Goal: Transaction & Acquisition: Purchase product/service

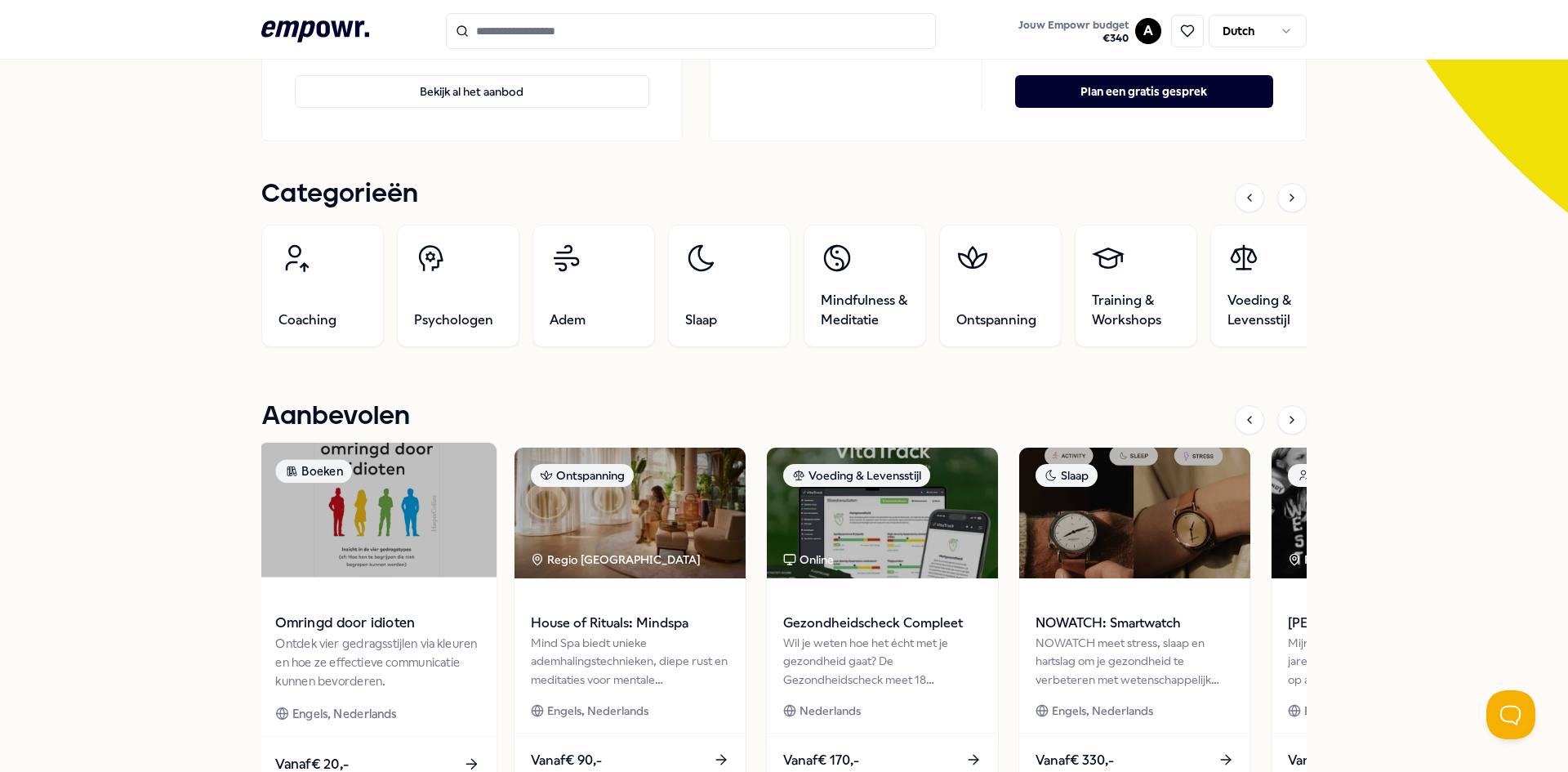
click at [425, 536] on img at bounding box center [377, 510] width 238 height 135
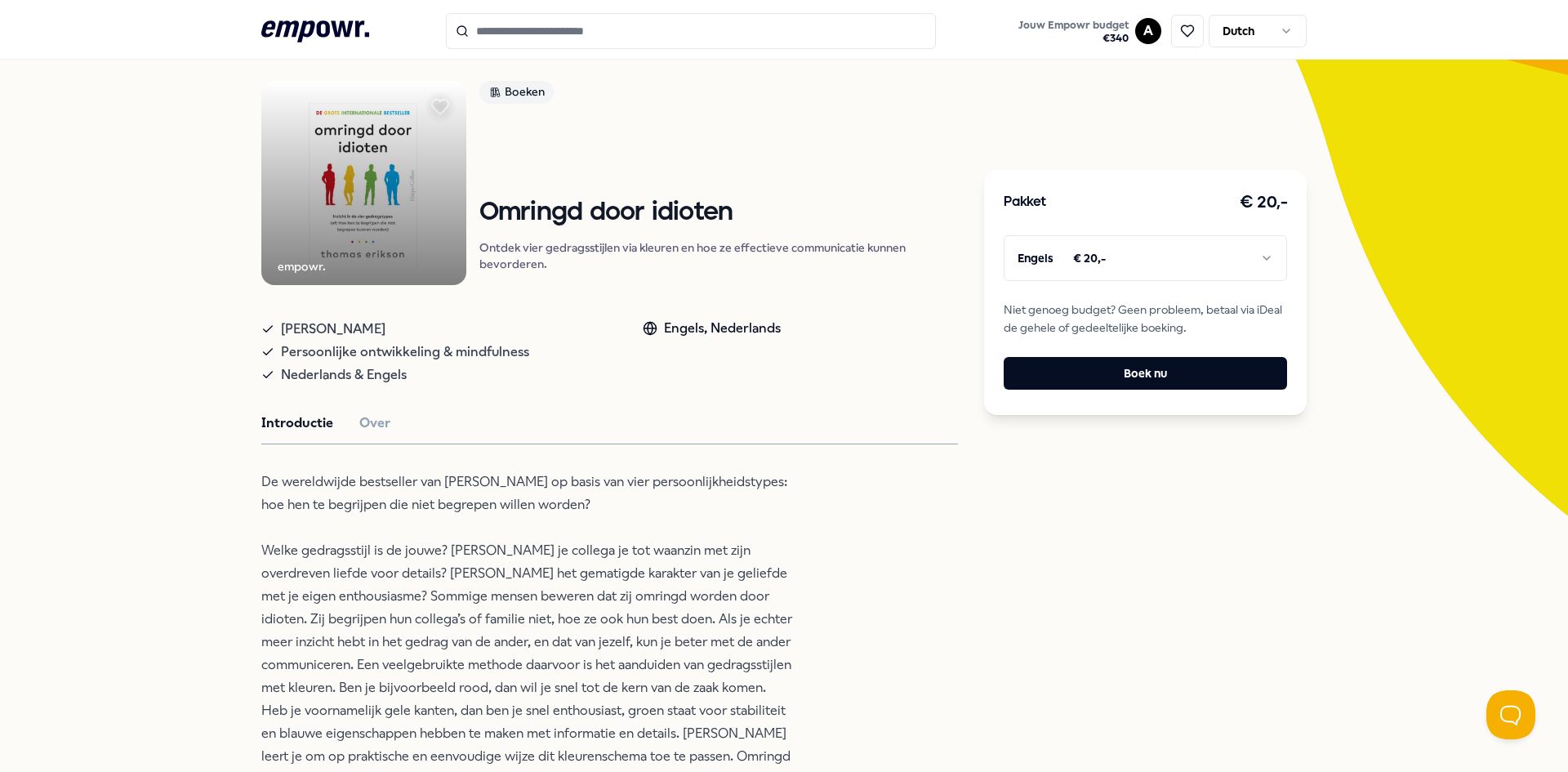
click at [1155, 242] on html ".empowr-logo_svg__cls-1{fill:#03032f} Jouw Empowr budget € 340 A Dutch Alle cat…" at bounding box center [784, 386] width 1568 height 772
click at [1156, 376] on button "Boek nu" at bounding box center [1145, 373] width 283 height 33
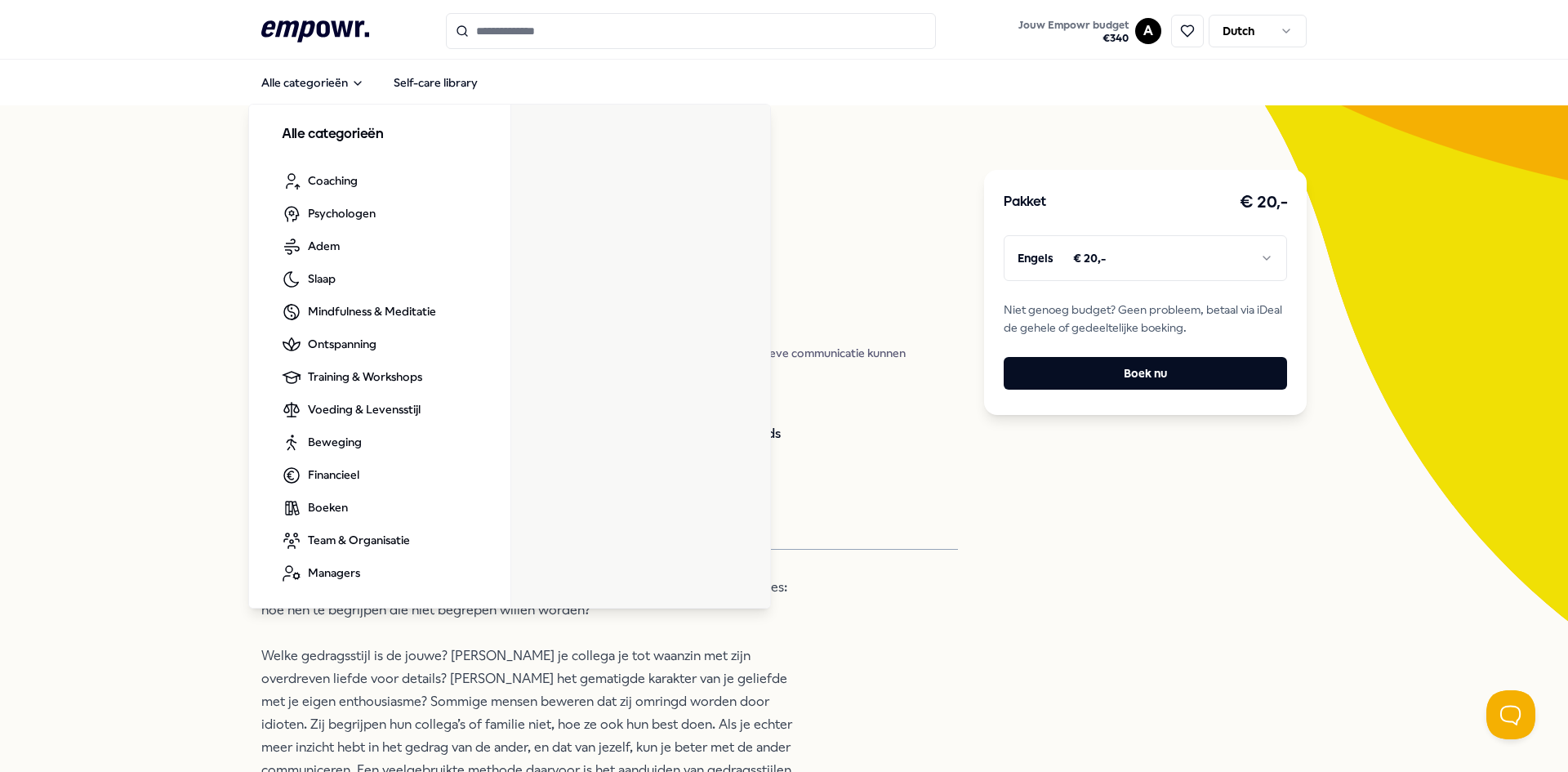
click at [310, 36] on icon ".empowr-logo_svg__cls-1{fill:#03032f}" at bounding box center [315, 31] width 108 height 30
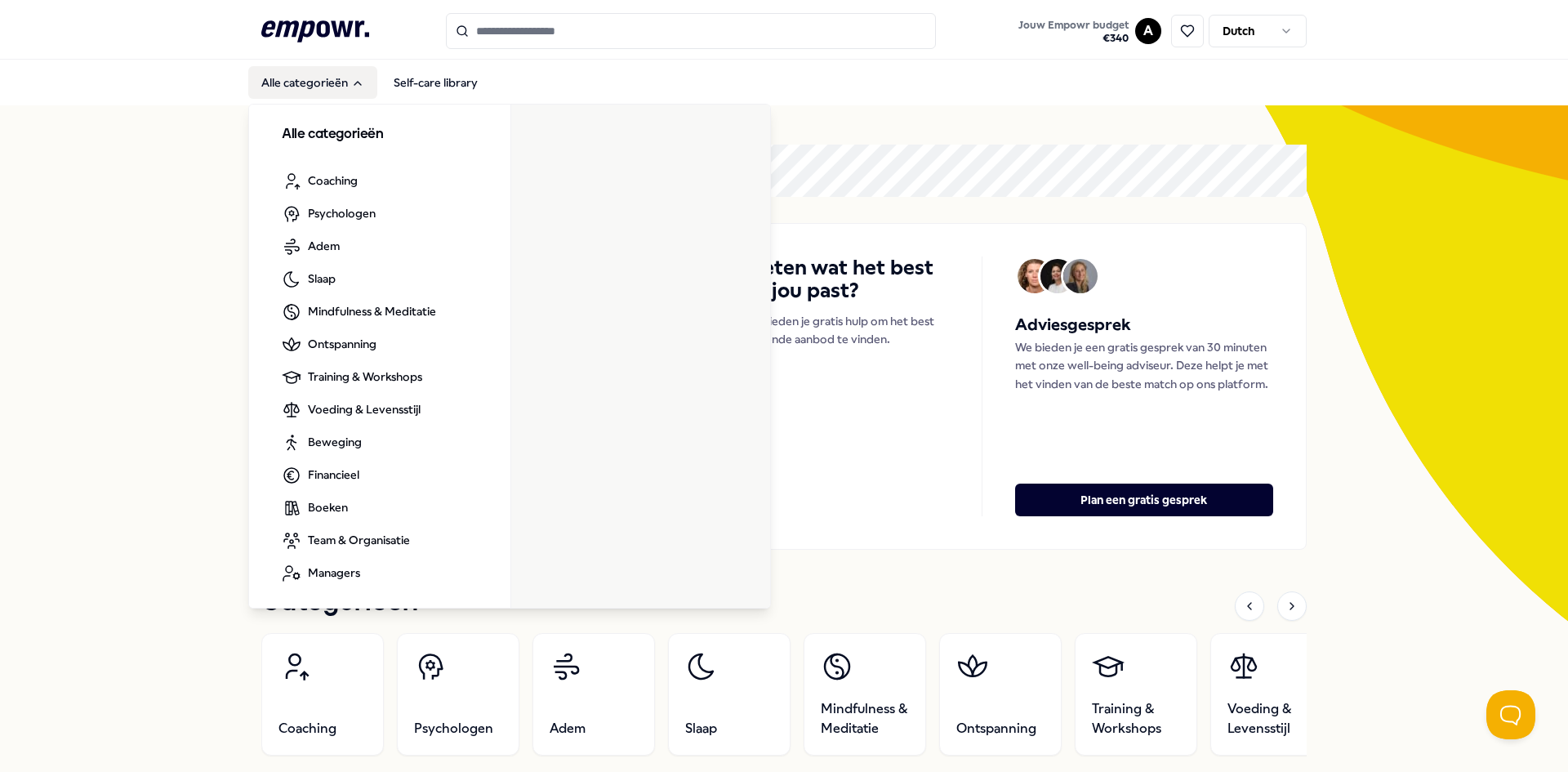
click at [328, 79] on button "Alle categorieën" at bounding box center [313, 83] width 129 height 33
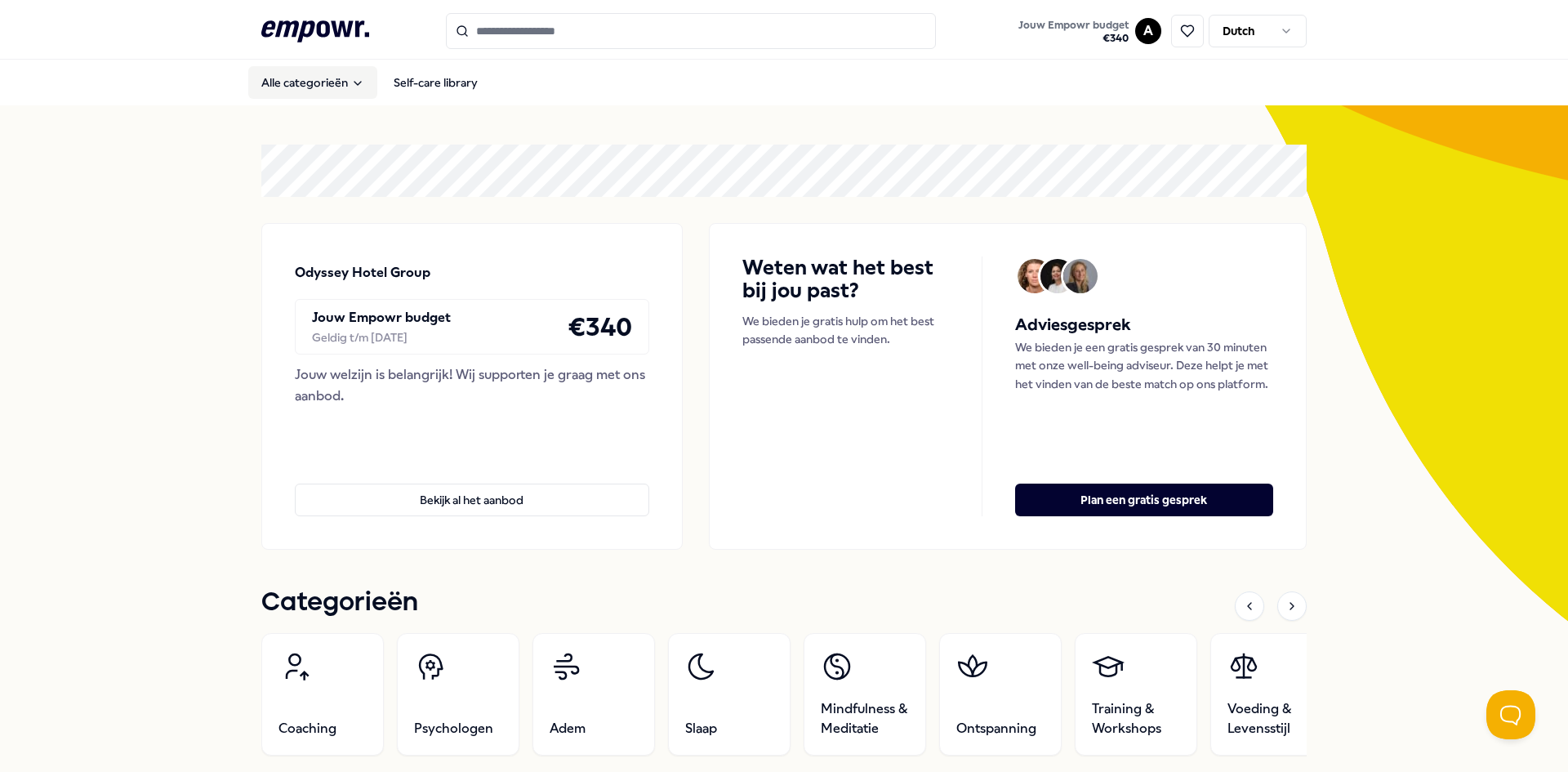
click at [328, 79] on button "Alle categorieën" at bounding box center [313, 83] width 129 height 33
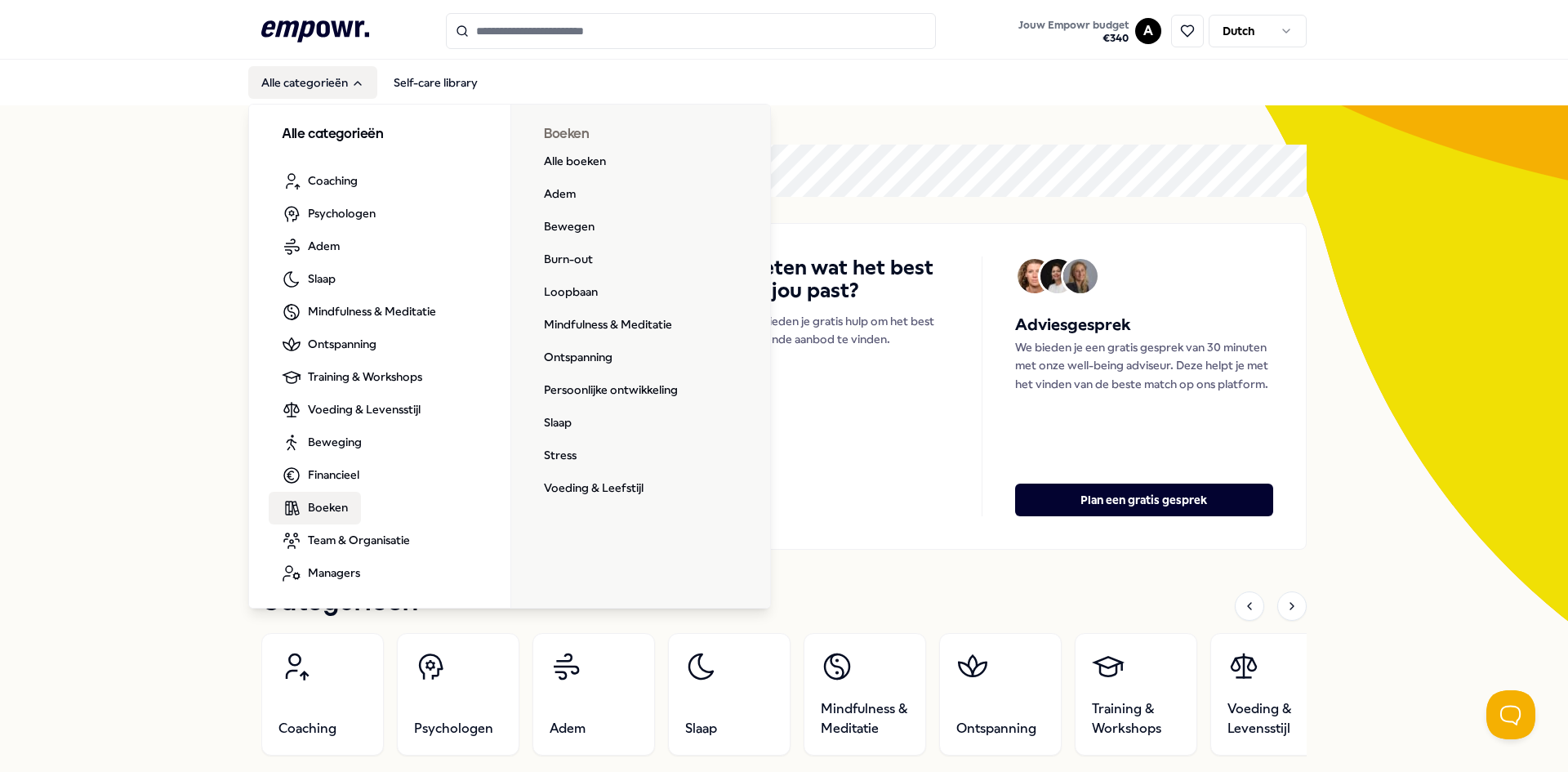
click at [333, 502] on span "Boeken" at bounding box center [328, 506] width 40 height 18
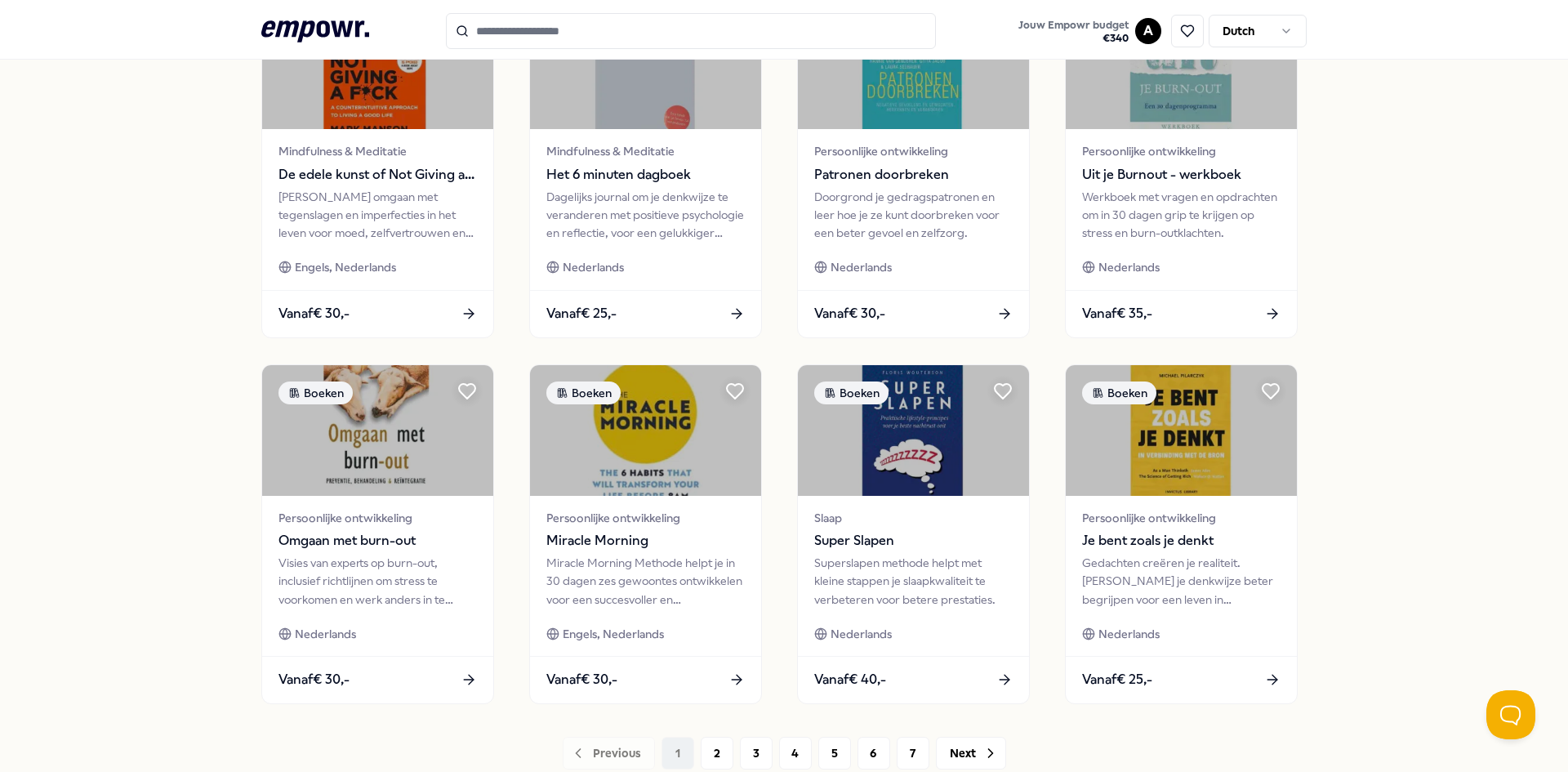
scroll to position [654, 0]
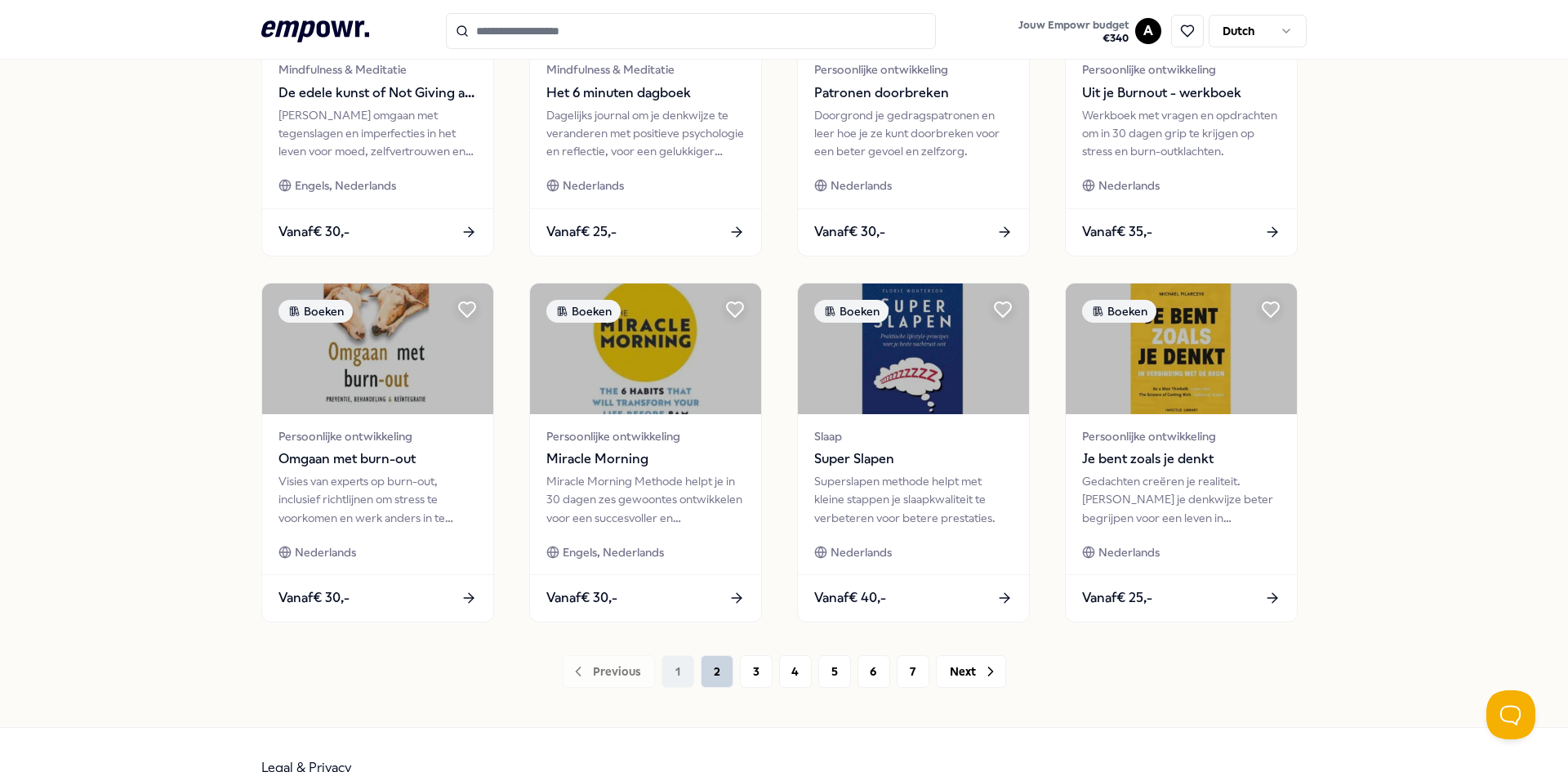
click at [703, 669] on button "2" at bounding box center [717, 671] width 33 height 33
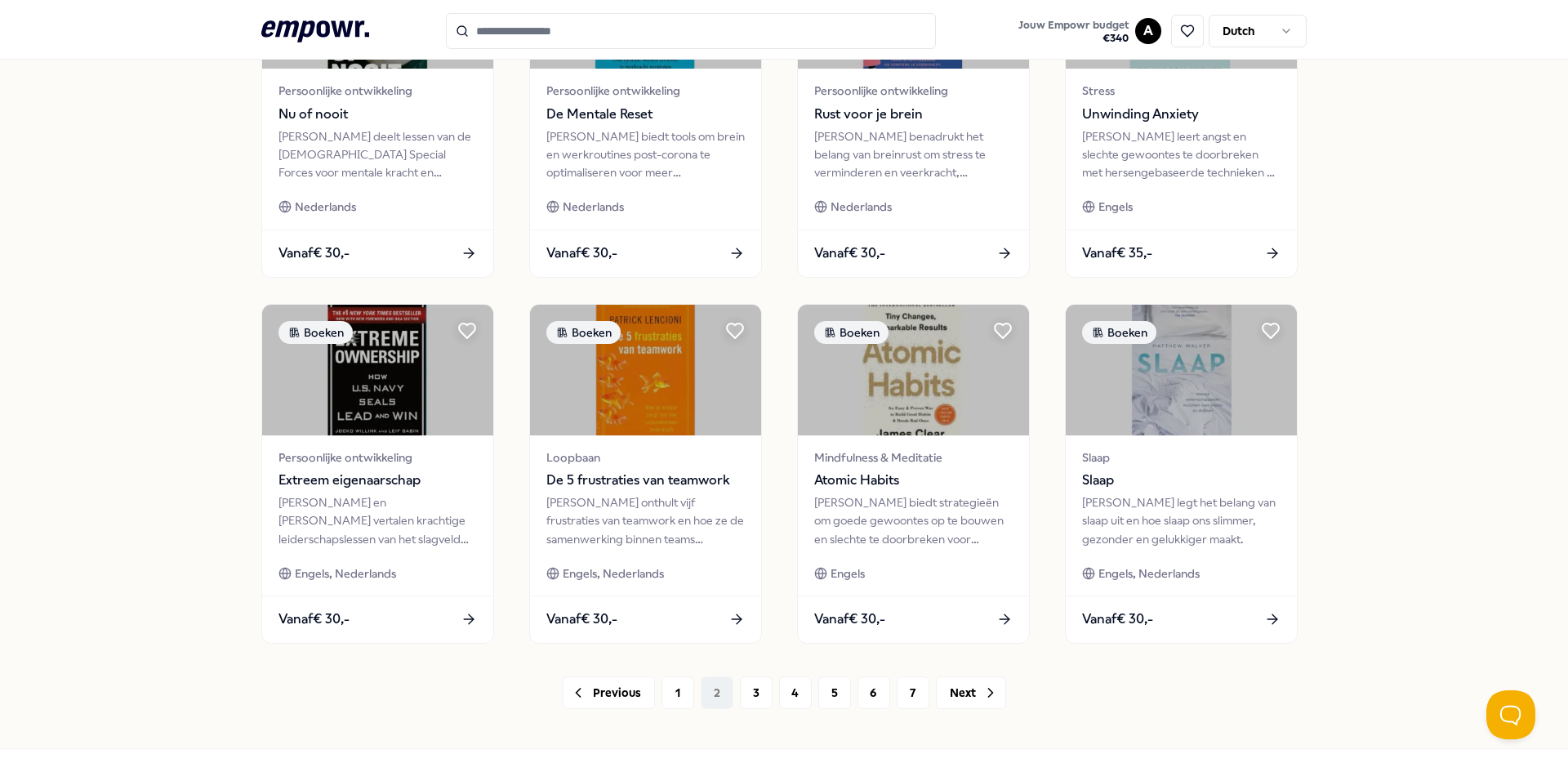
scroll to position [689, 0]
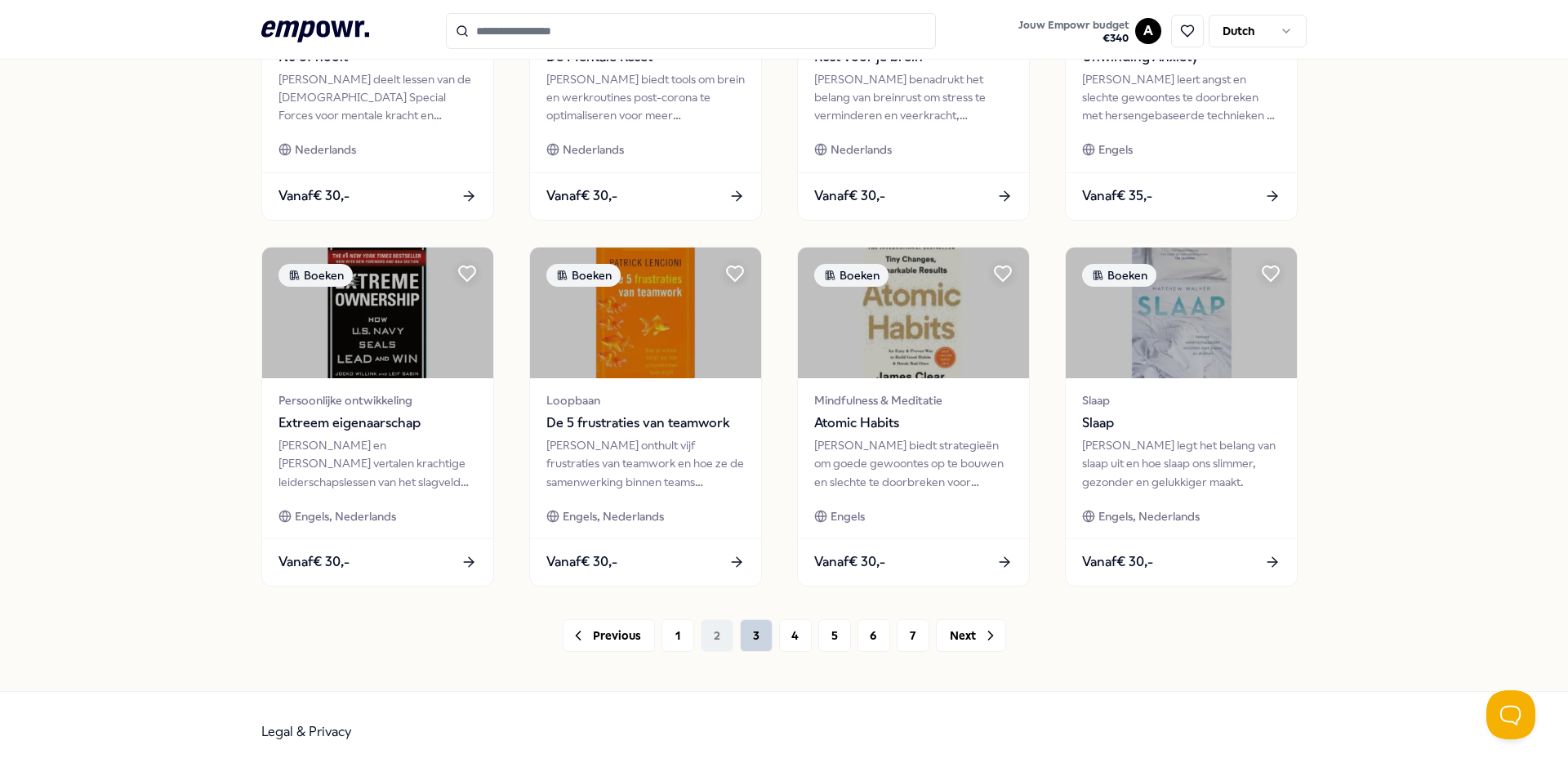
click at [750, 641] on button "3" at bounding box center [757, 635] width 33 height 33
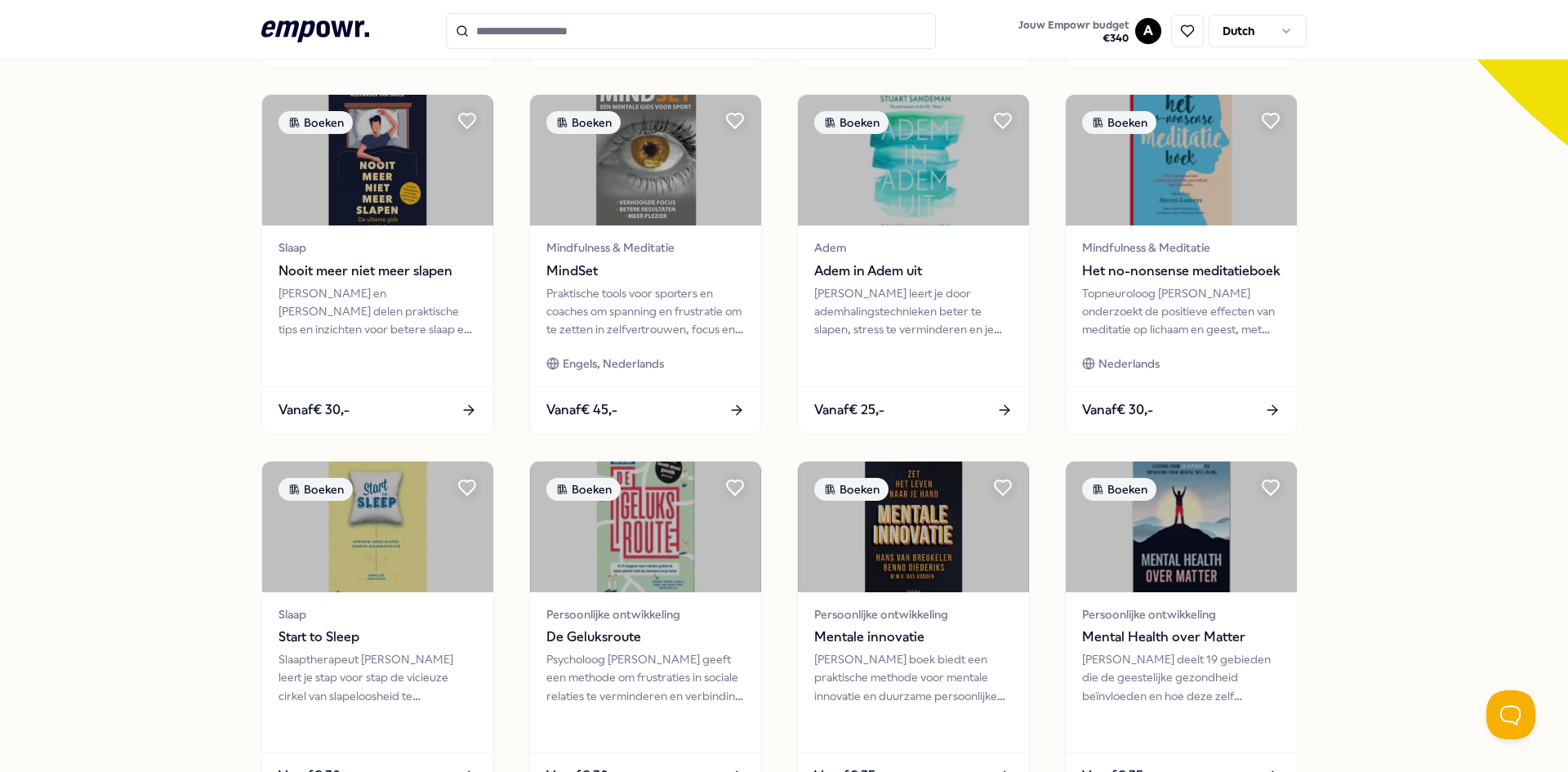
scroll to position [654, 0]
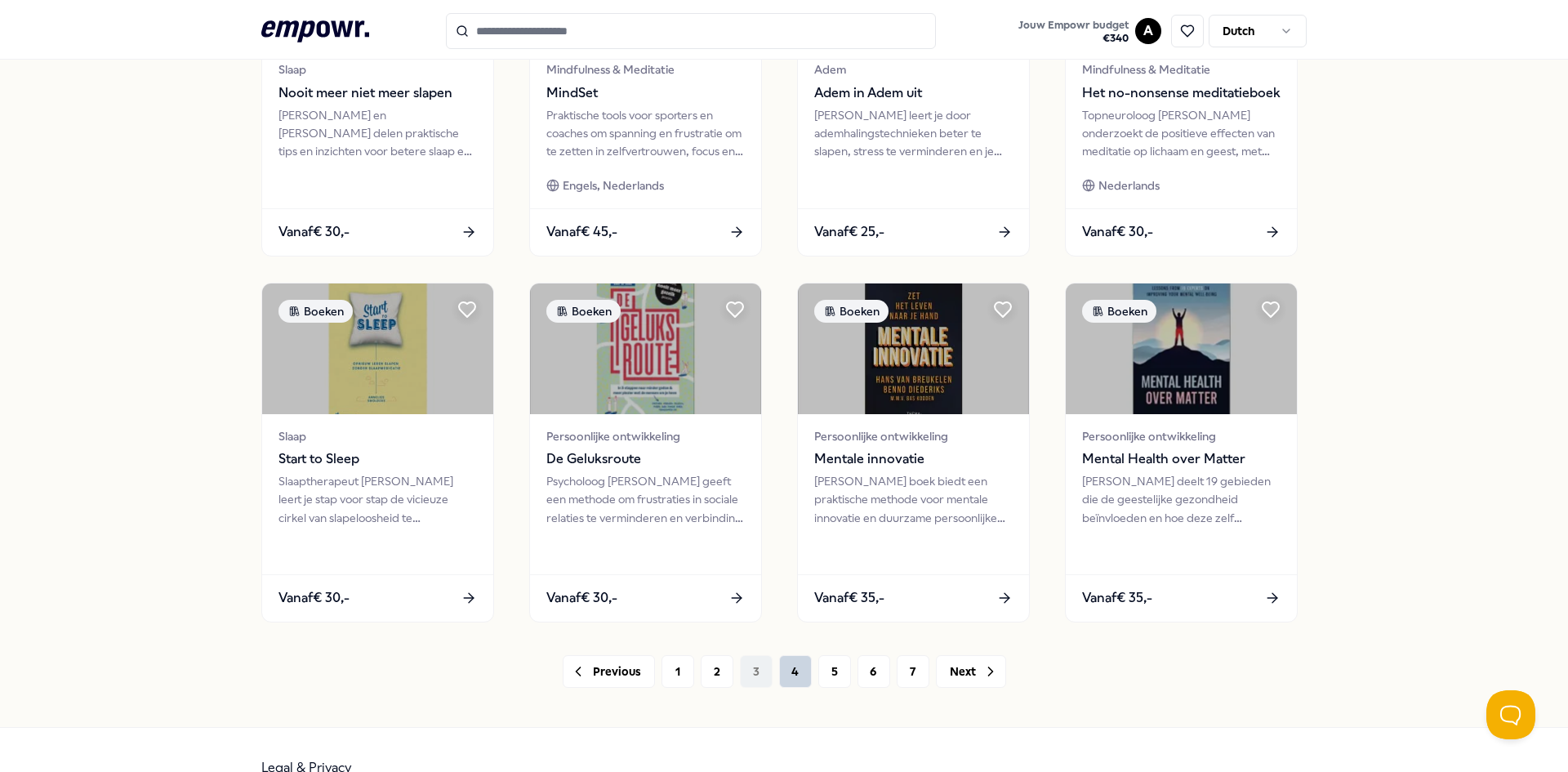
click at [785, 670] on button "4" at bounding box center [795, 671] width 33 height 33
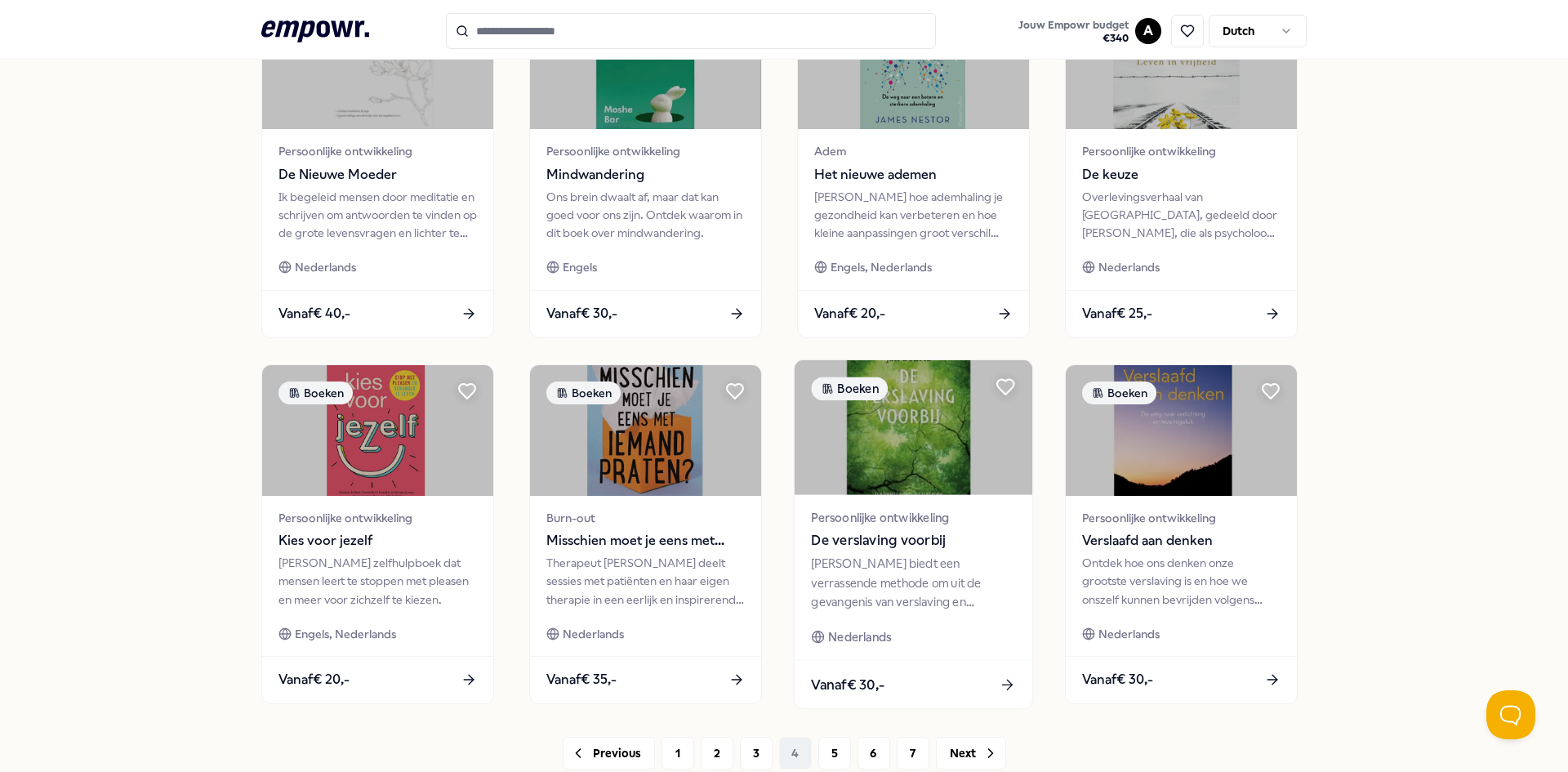
scroll to position [689, 0]
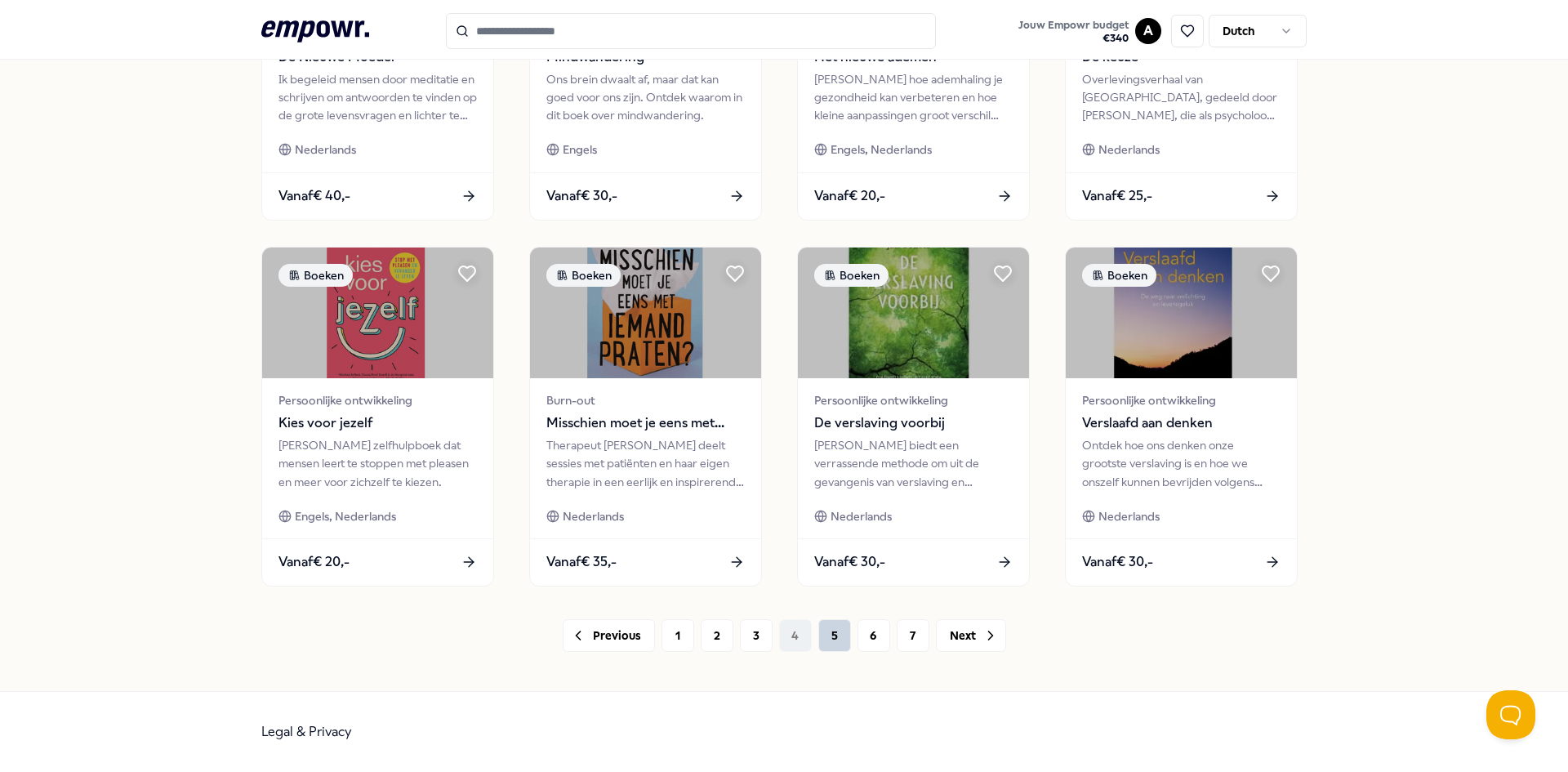
click at [826, 638] on button "5" at bounding box center [835, 635] width 33 height 33
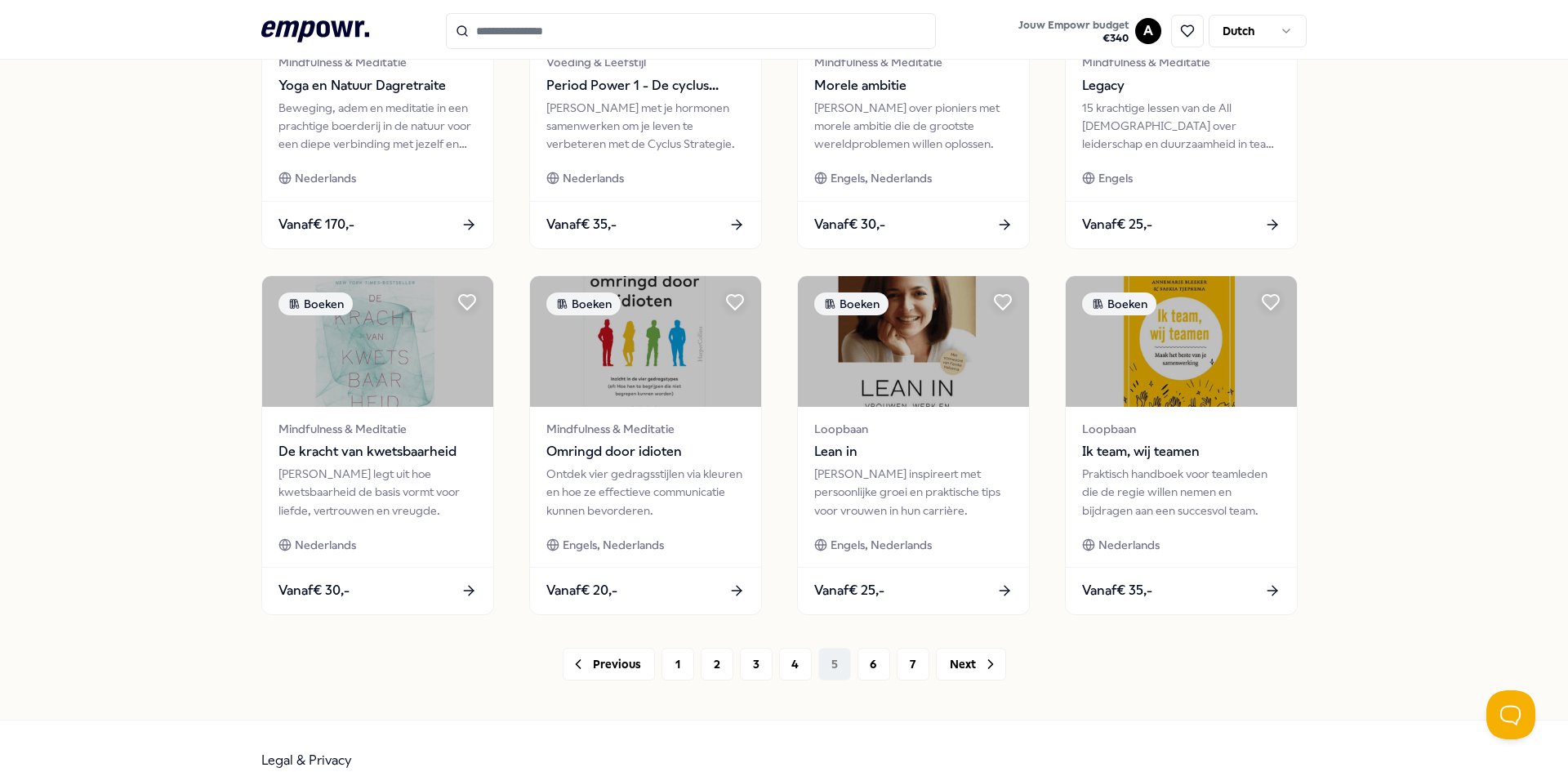
scroll to position [689, 0]
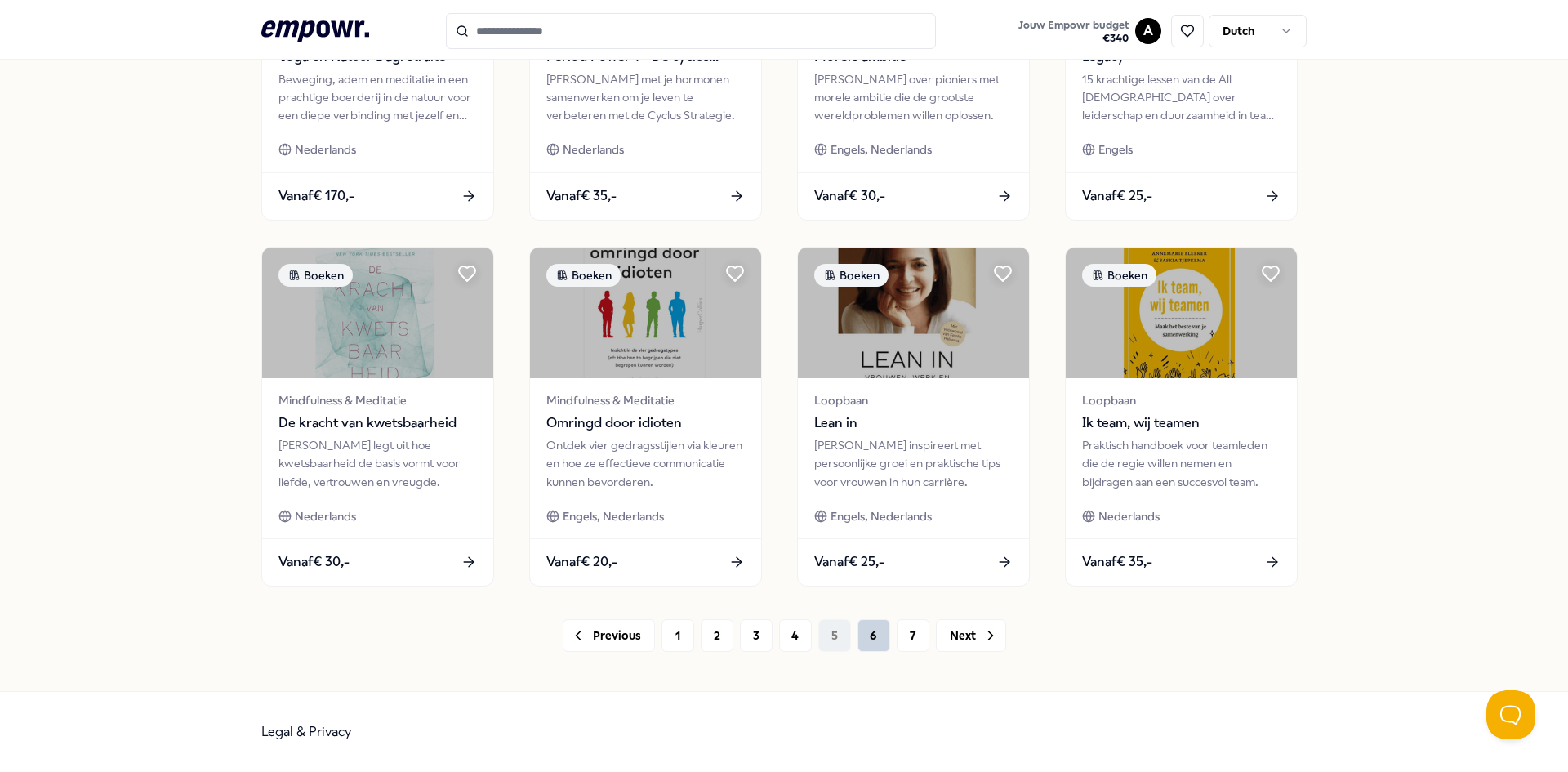
click at [868, 638] on button "6" at bounding box center [874, 635] width 33 height 33
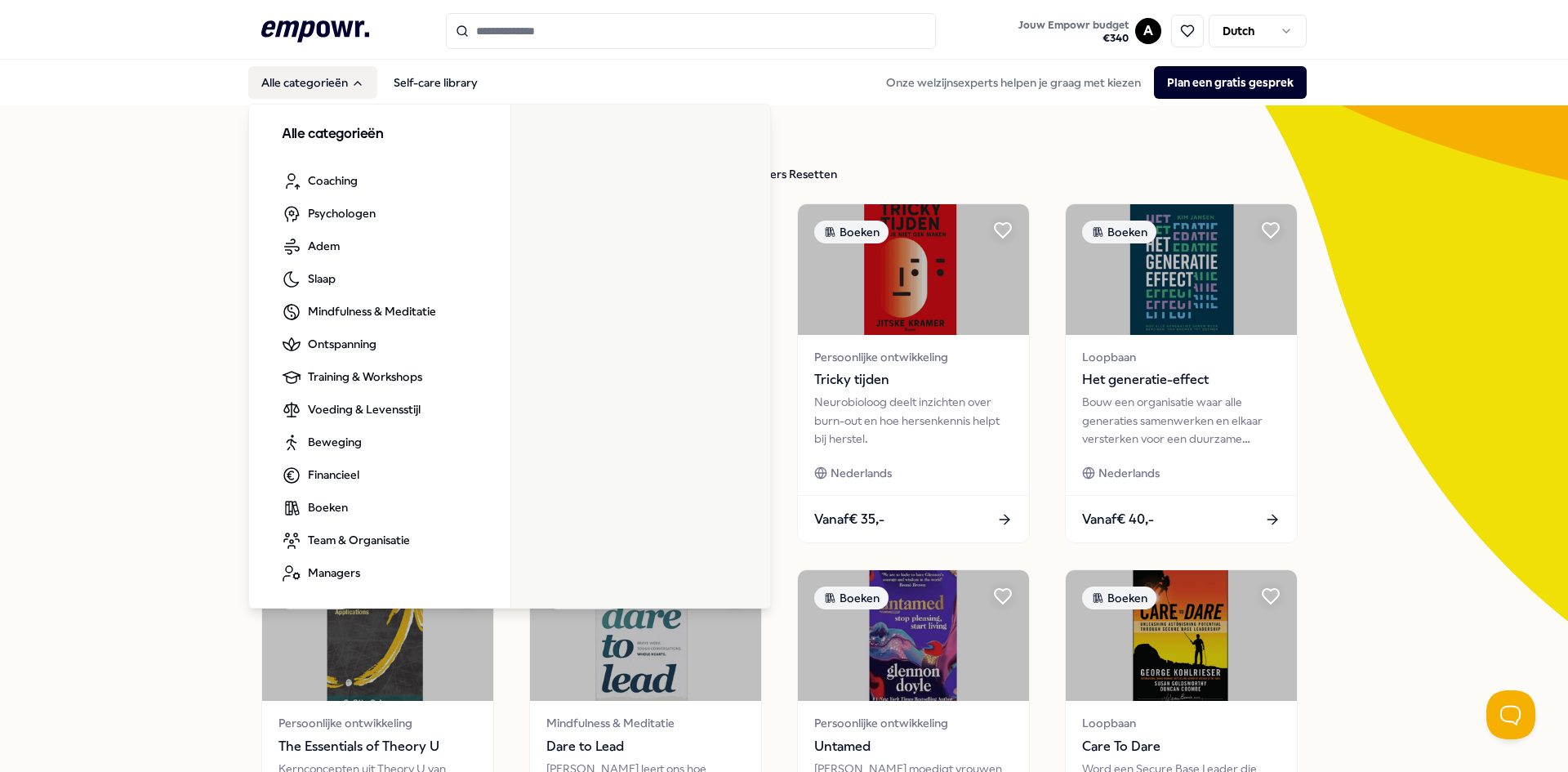
click at [301, 86] on button "Alle categorieën" at bounding box center [313, 83] width 129 height 33
click at [318, 82] on button "Alle categorieën" at bounding box center [313, 83] width 129 height 33
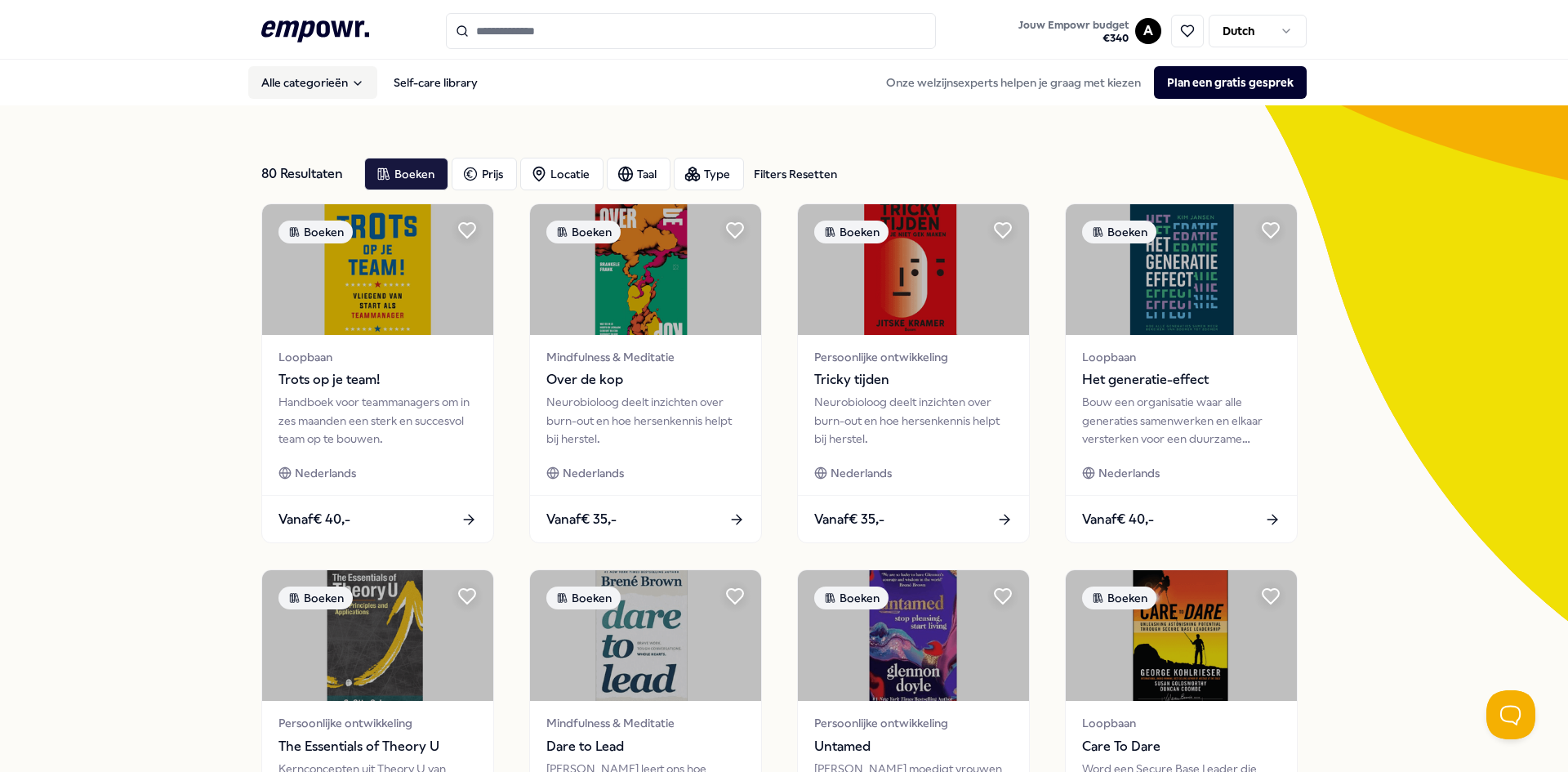
click at [318, 82] on button "Alle categorieën" at bounding box center [313, 83] width 129 height 33
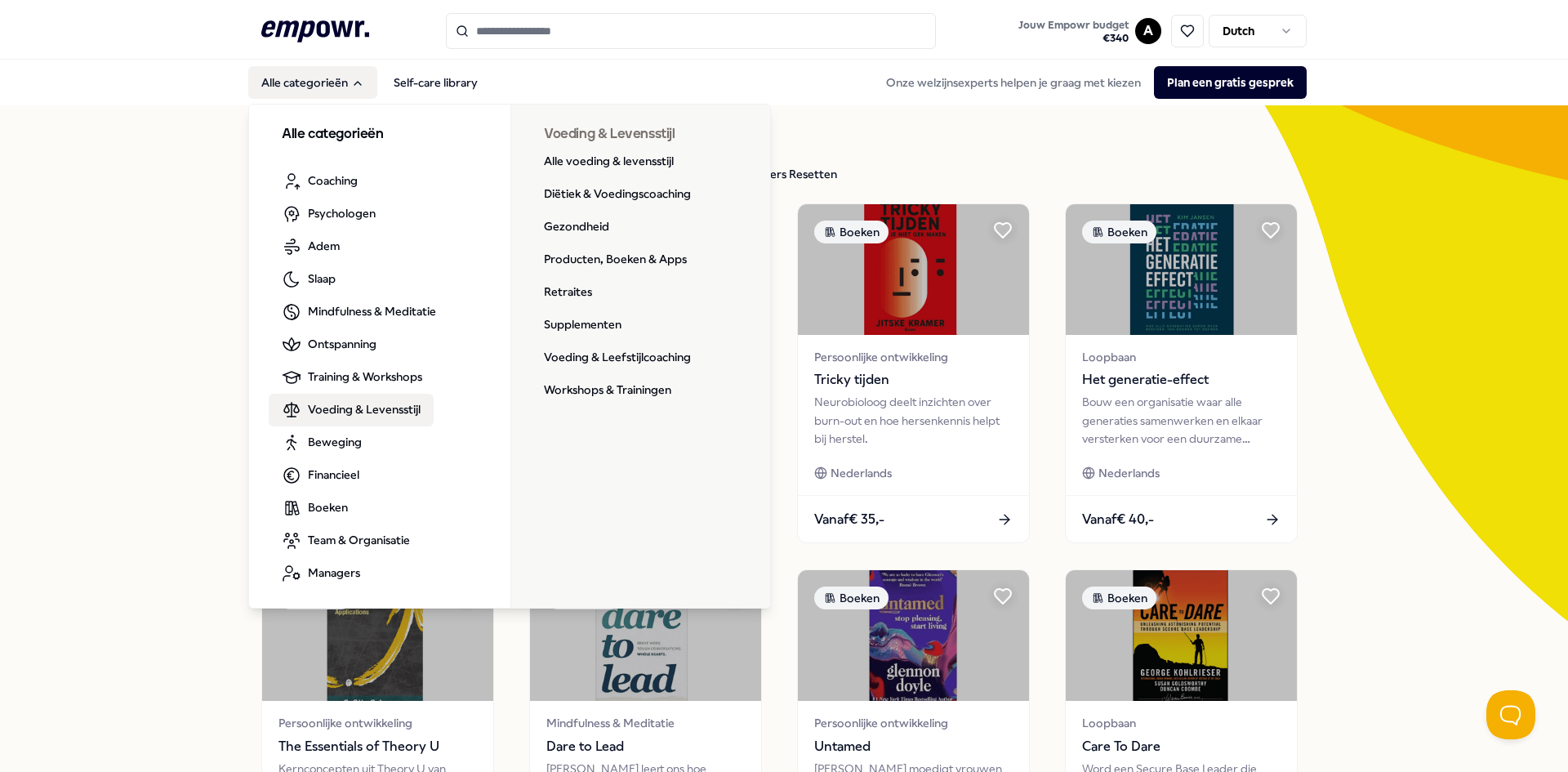
click at [383, 411] on span "Voeding & Levensstijl" at bounding box center [364, 409] width 113 height 18
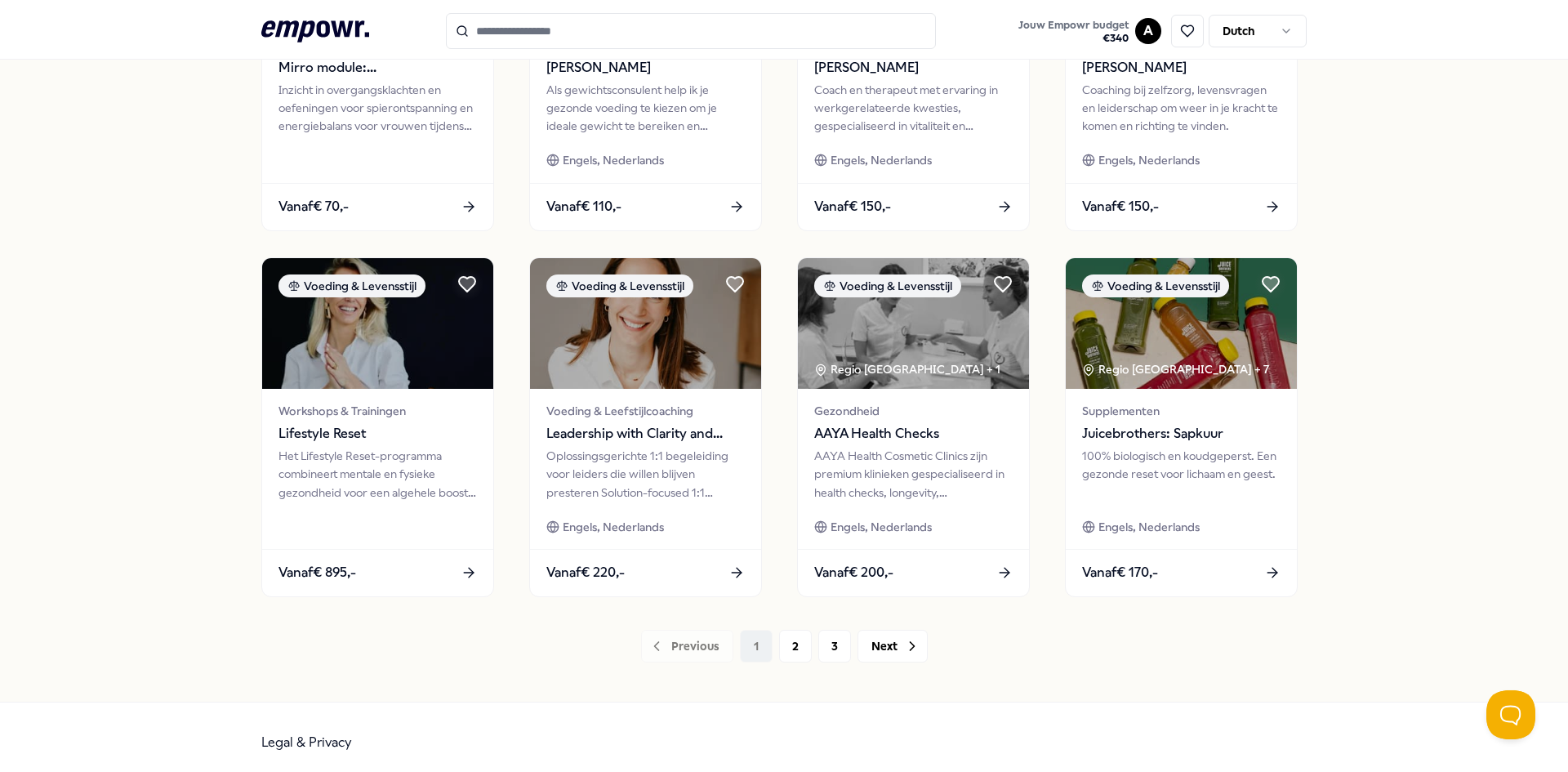
scroll to position [689, 0]
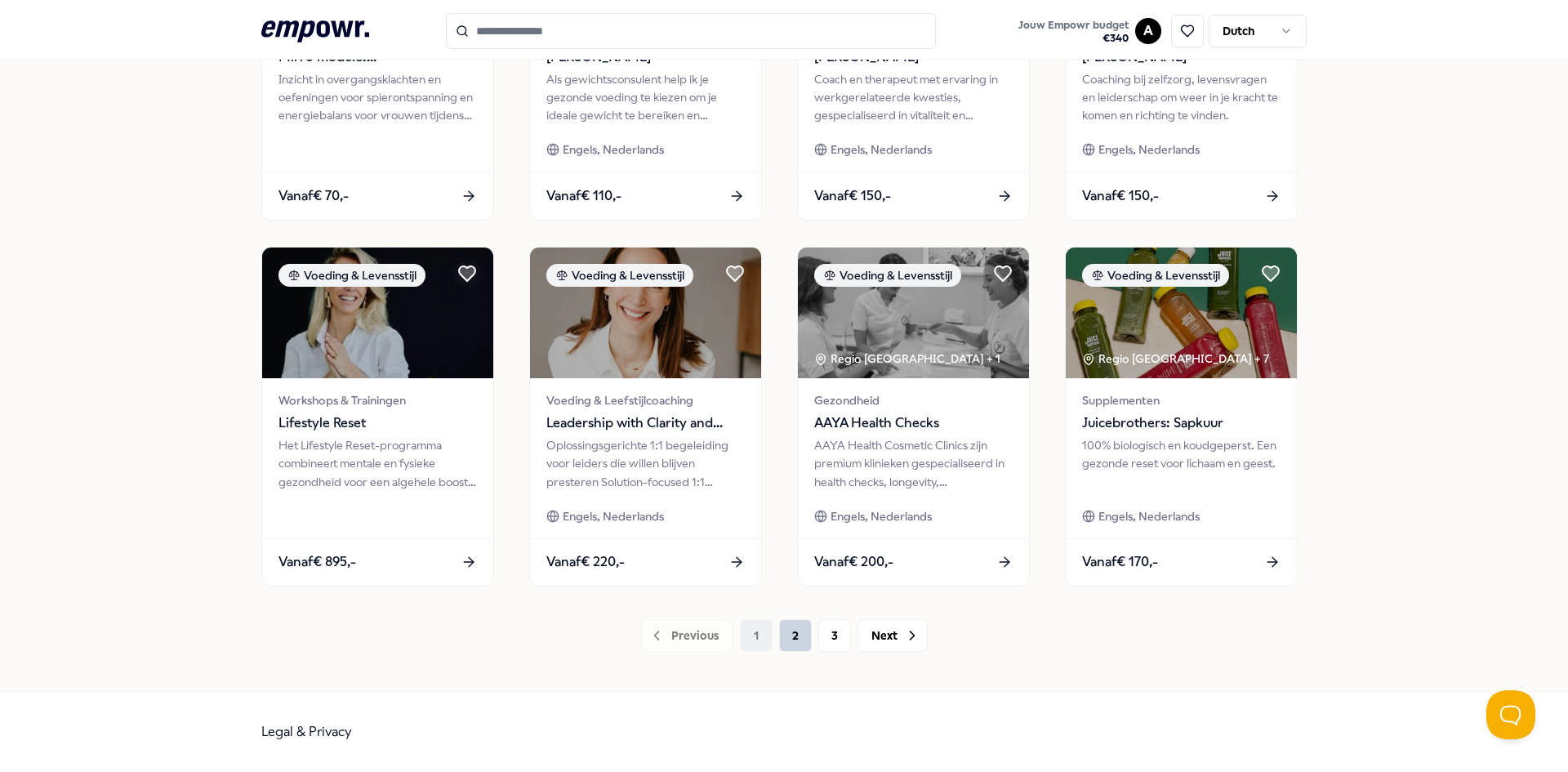
click at [794, 634] on button "2" at bounding box center [795, 635] width 33 height 33
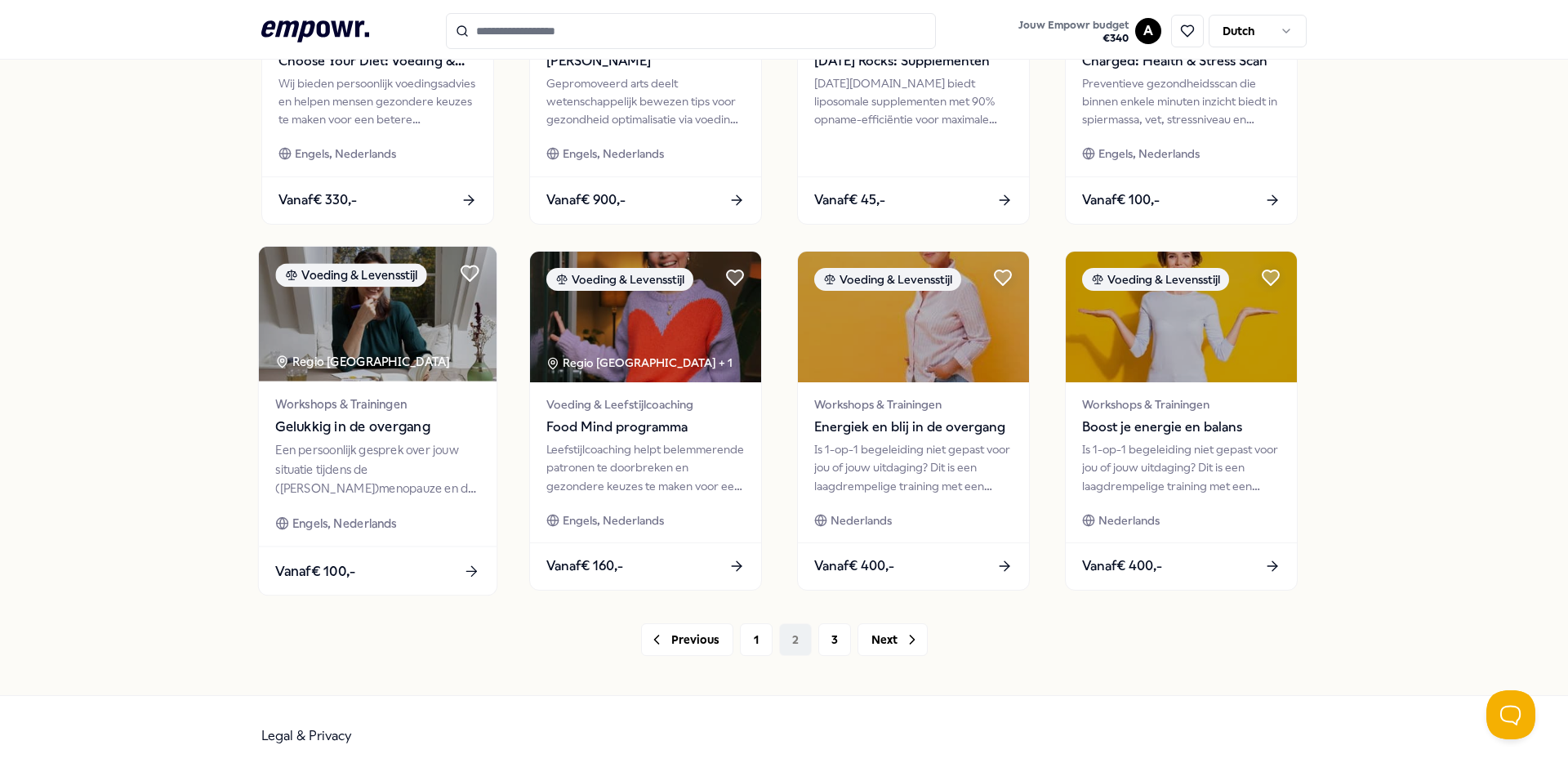
scroll to position [689, 0]
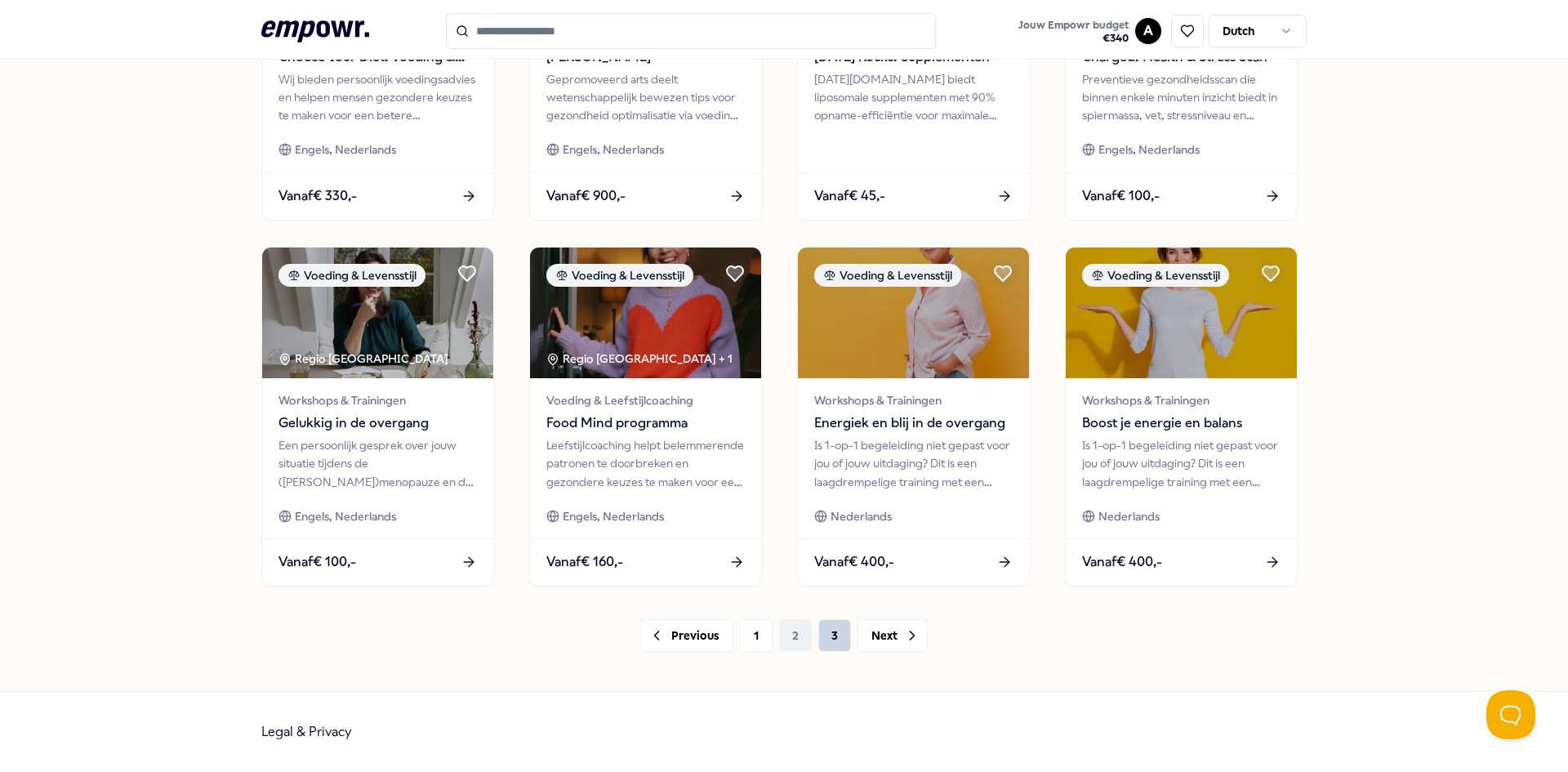
click at [822, 634] on button "3" at bounding box center [835, 635] width 33 height 33
